Goal: Task Accomplishment & Management: Use online tool/utility

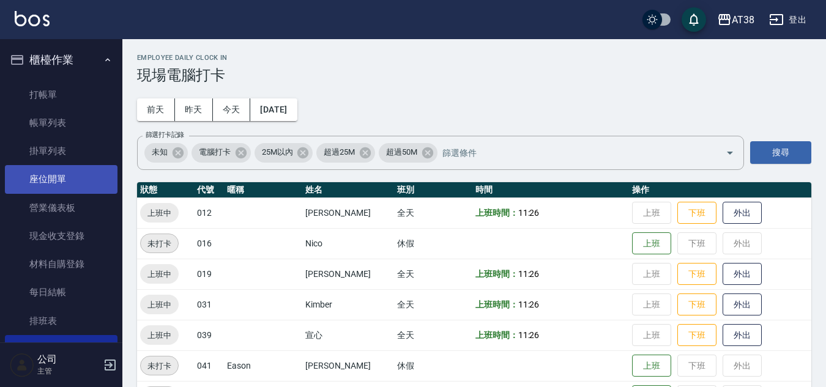
scroll to position [122, 0]
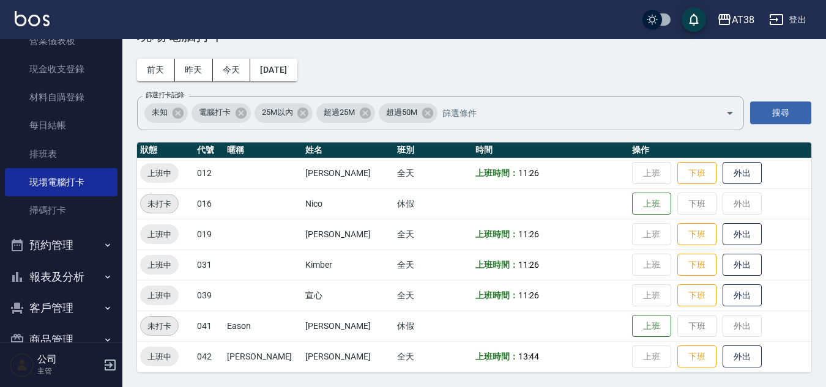
scroll to position [106, 0]
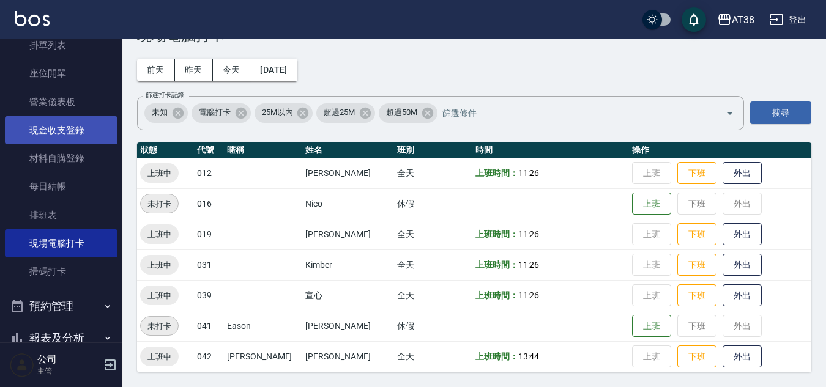
click at [72, 124] on link "現金收支登錄" at bounding box center [61, 130] width 113 height 28
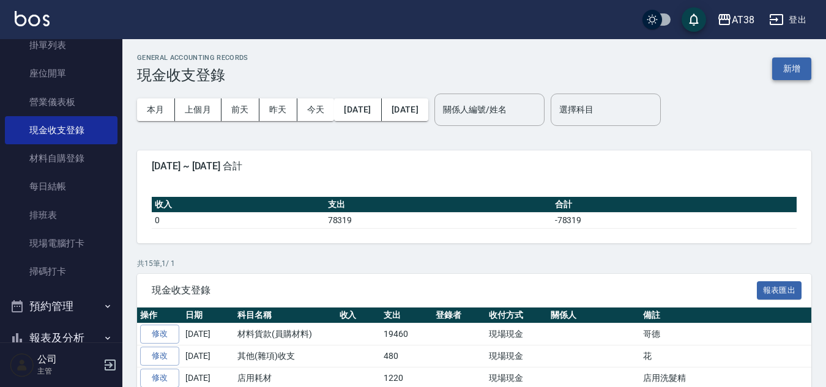
click at [793, 63] on button "新增" at bounding box center [791, 69] width 39 height 23
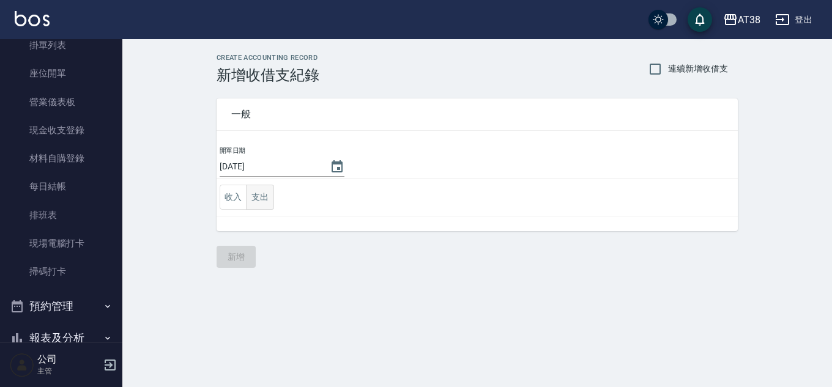
click at [263, 195] on button "支出" at bounding box center [261, 197] width 28 height 25
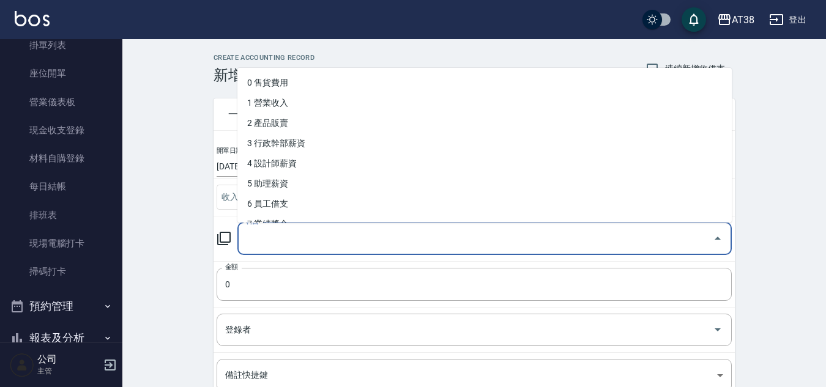
click at [266, 242] on input "科目" at bounding box center [475, 238] width 465 height 21
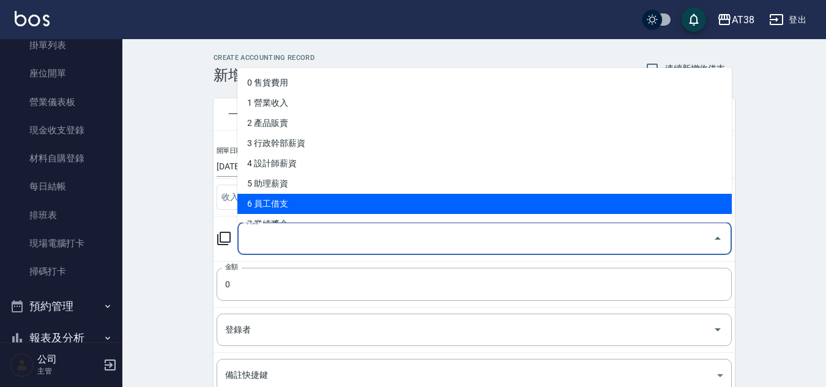
click at [282, 200] on li "6 員工借支" at bounding box center [484, 204] width 494 height 20
type input "6 員工借支"
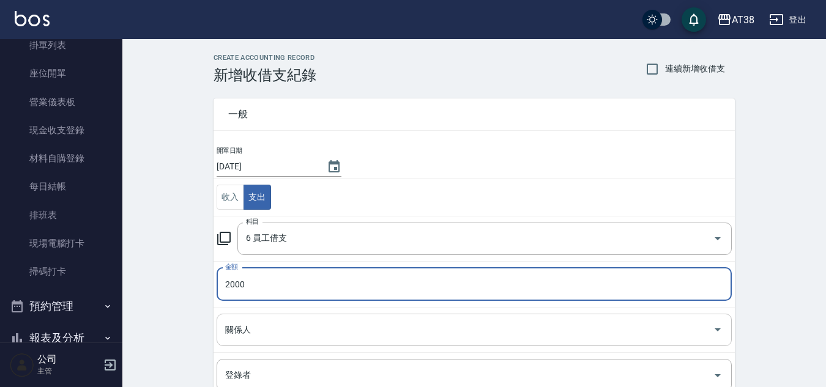
type input "2000"
click at [266, 328] on input "關係人" at bounding box center [465, 329] width 486 height 21
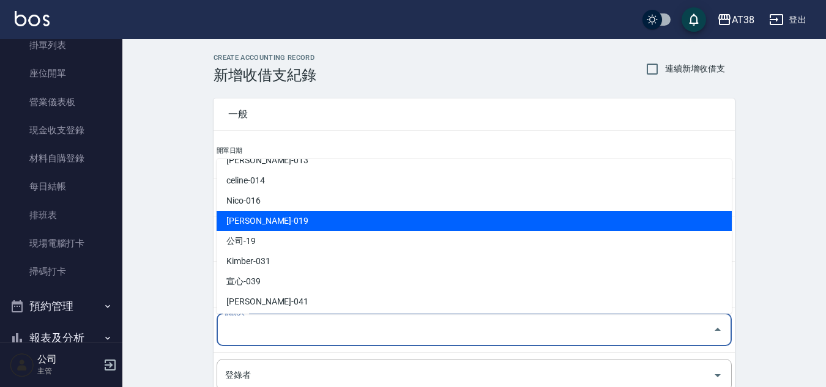
scroll to position [61, 0]
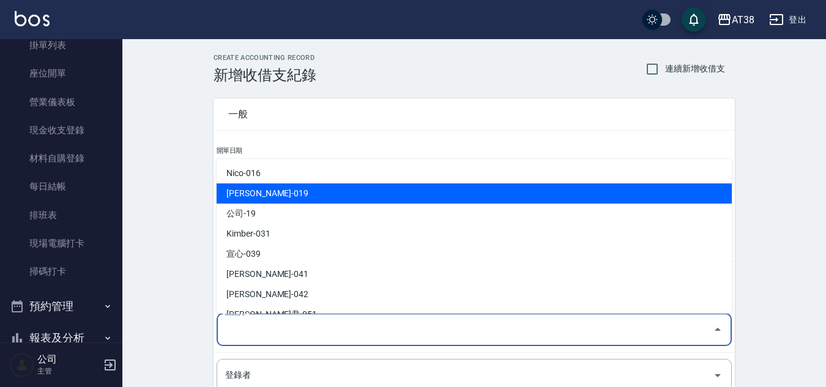
click at [270, 192] on li "[PERSON_NAME]-019" at bounding box center [474, 194] width 515 height 20
type input "[PERSON_NAME]-019"
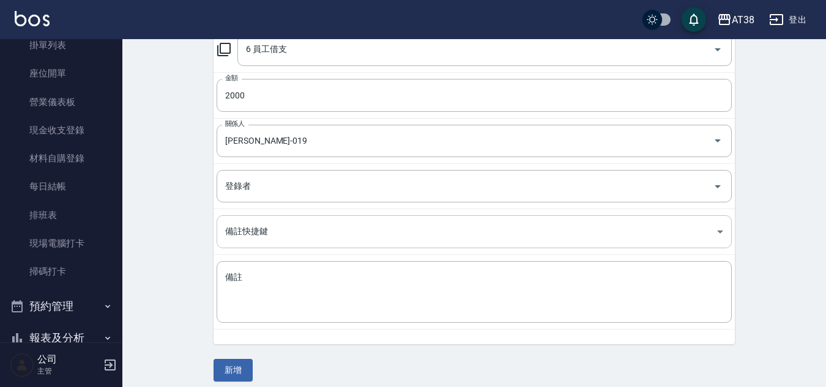
scroll to position [198, 0]
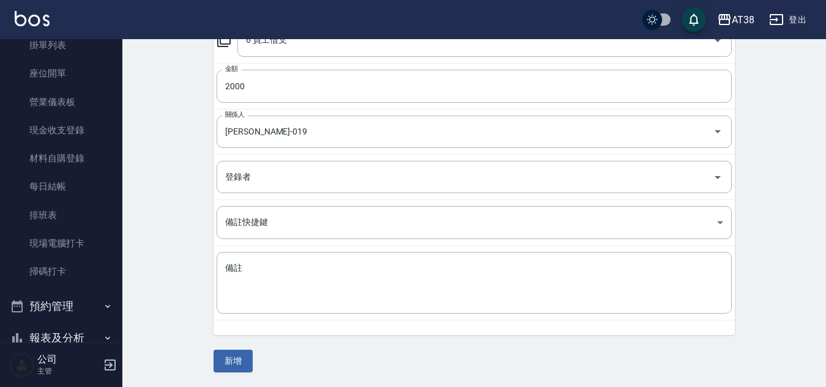
click at [231, 357] on button "新增" at bounding box center [233, 361] width 39 height 23
